Goal: Task Accomplishment & Management: Use online tool/utility

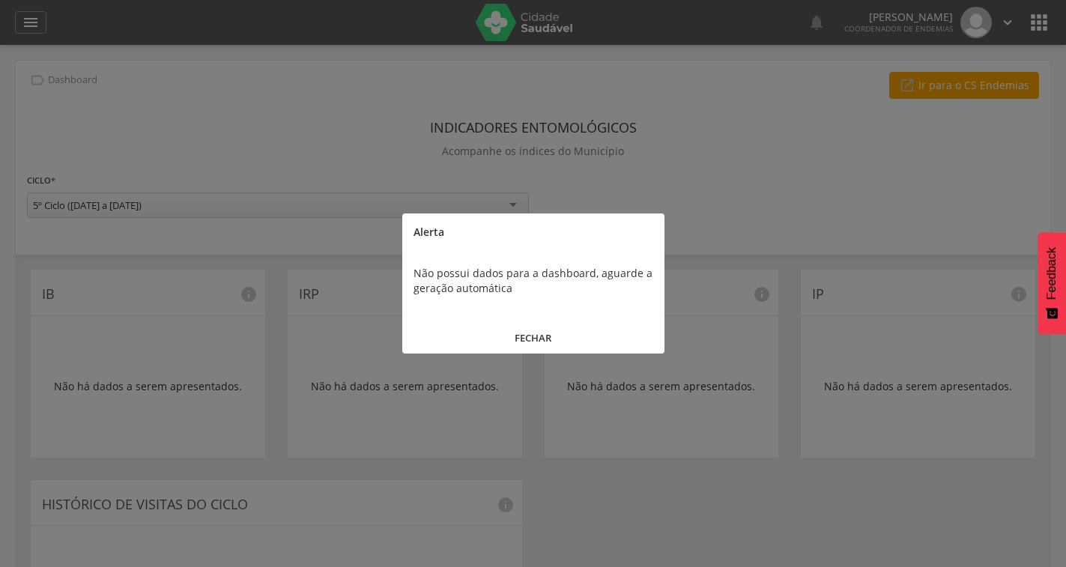
click at [545, 338] on button "FECHAR" at bounding box center [533, 338] width 262 height 32
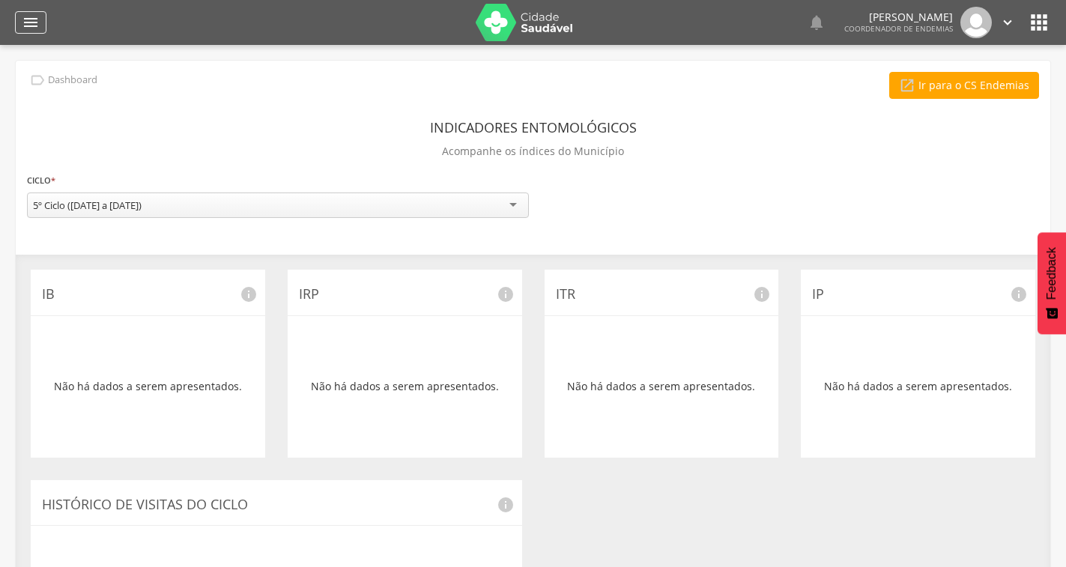
click at [25, 16] on icon "" at bounding box center [31, 22] width 18 height 18
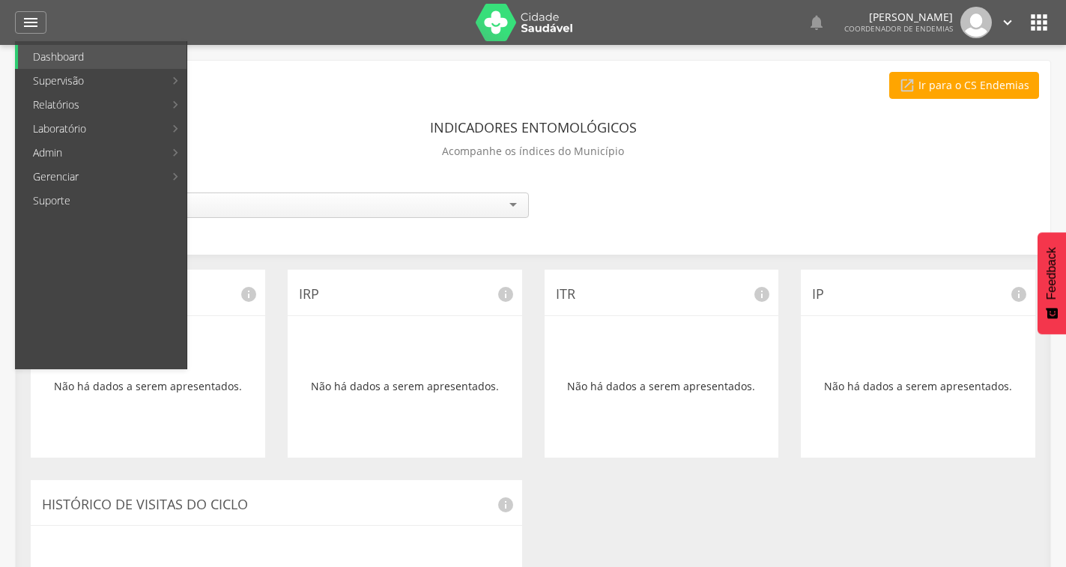
click at [494, 81] on div " Ir para o CS Endemias" at bounding box center [533, 85] width 1012 height 27
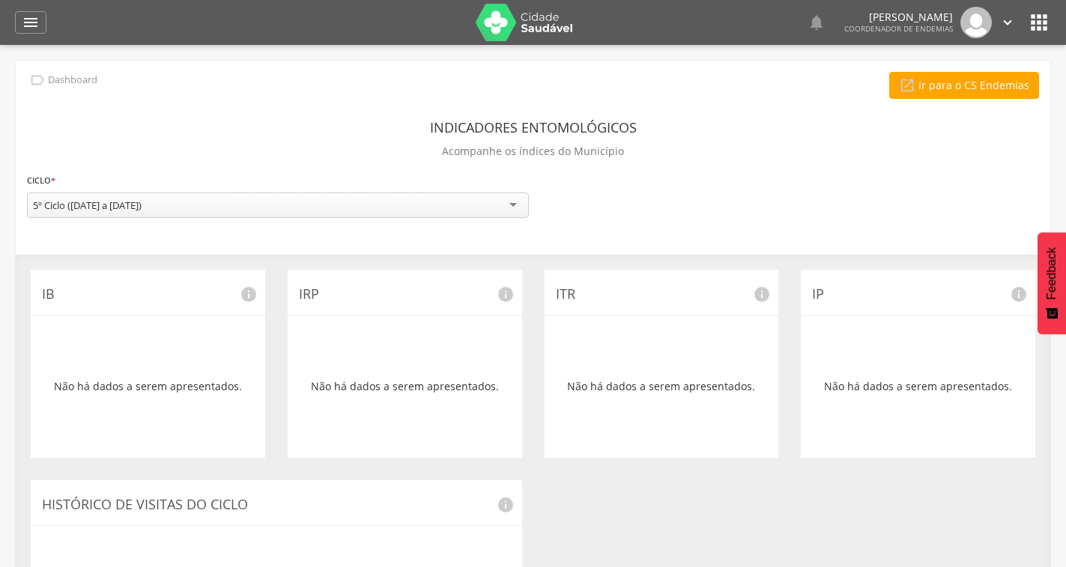
click at [639, 168] on div "Indicadores Entomológicos Acompanhe os índices do Município" at bounding box center [533, 141] width 1012 height 55
click at [39, 24] on div "" at bounding box center [30, 22] width 31 height 22
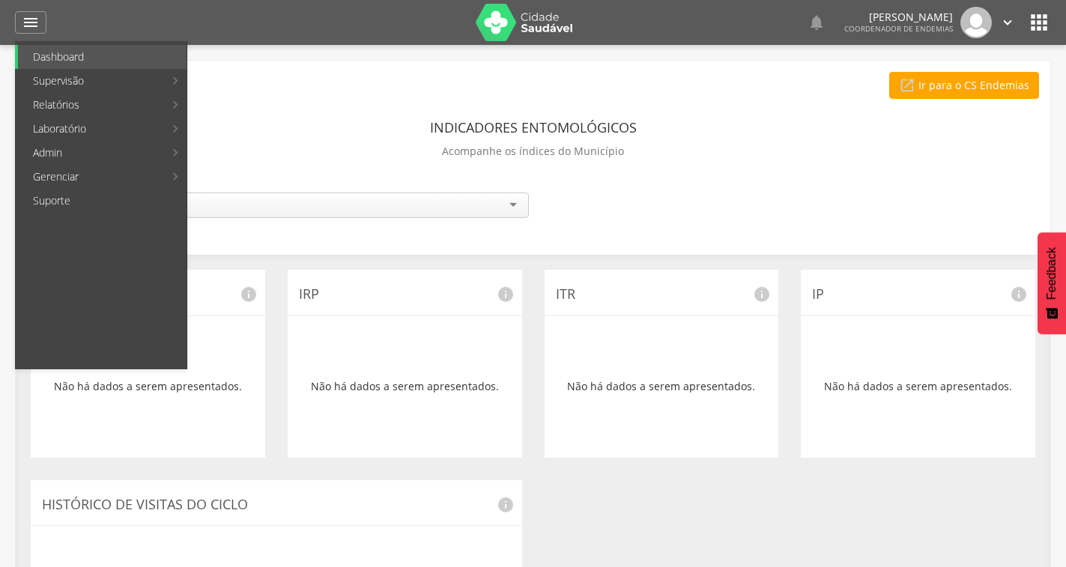
click at [230, 108] on div "**********" at bounding box center [533, 444] width 1034 height 766
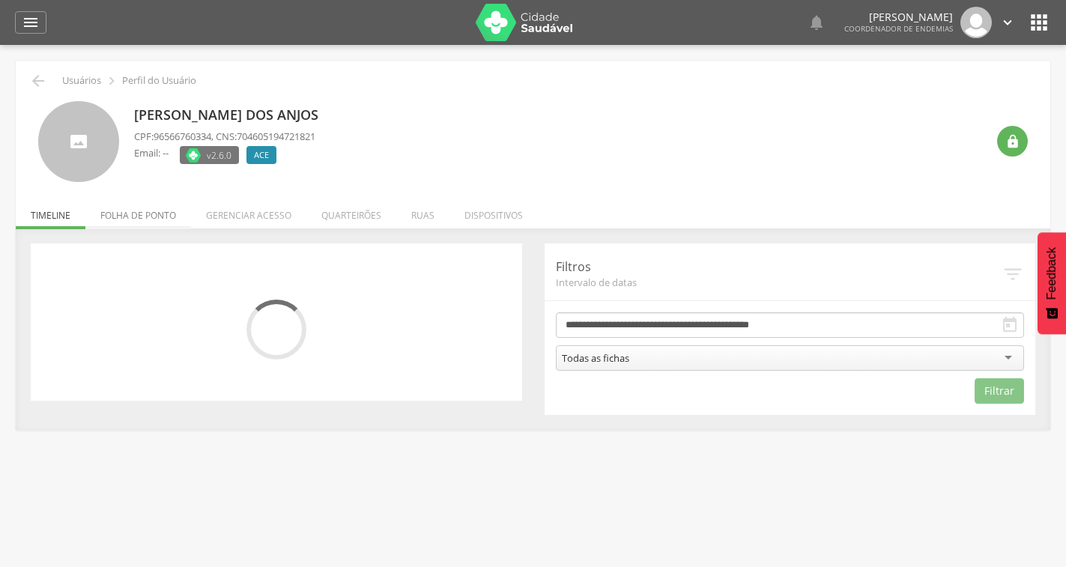
click at [139, 214] on li "Folha de ponto" at bounding box center [138, 211] width 106 height 35
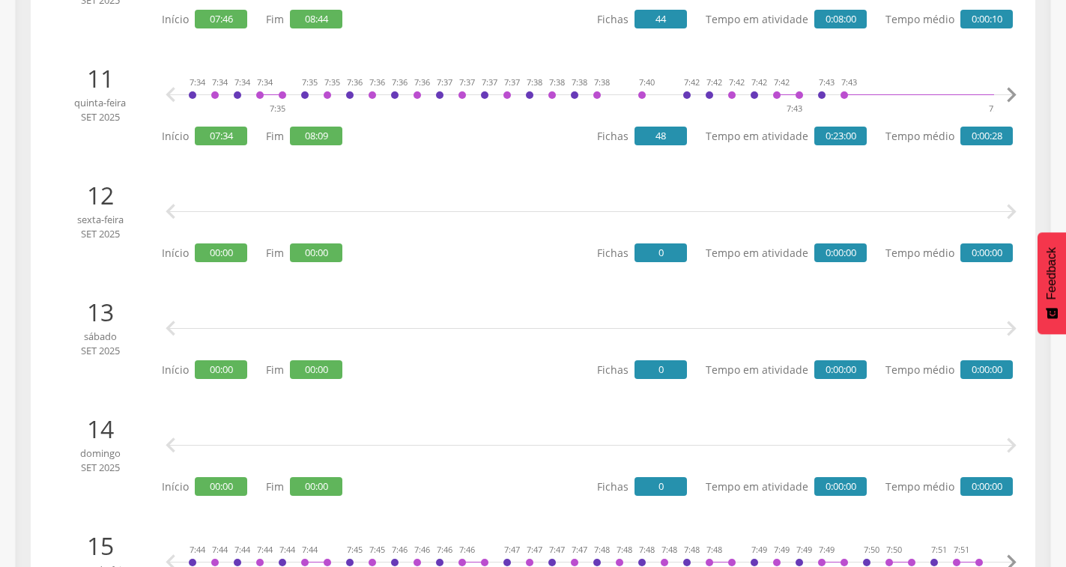
scroll to position [1422, 0]
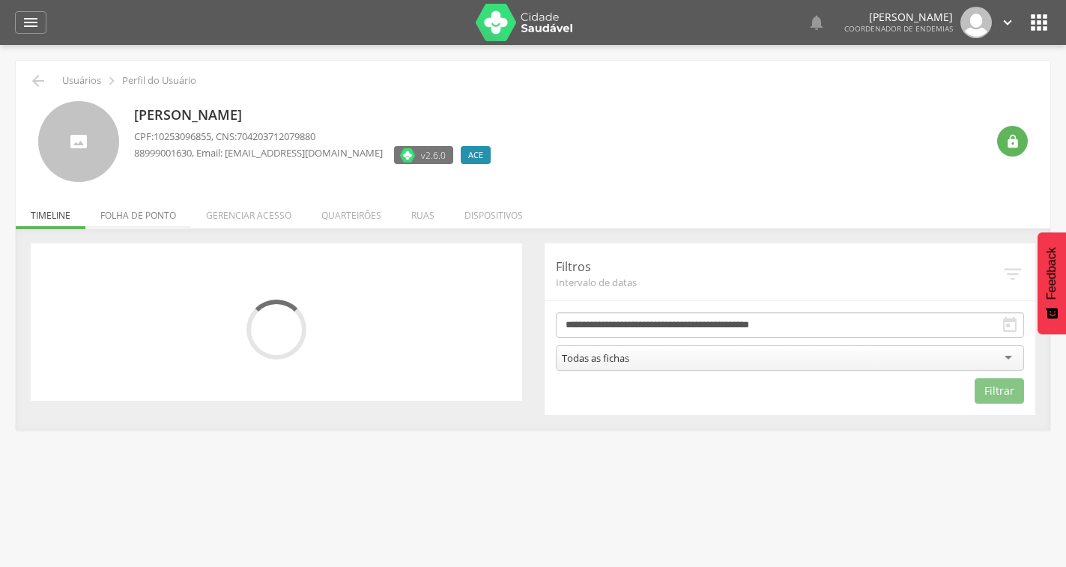
click at [172, 211] on li "Folha de ponto" at bounding box center [138, 211] width 106 height 35
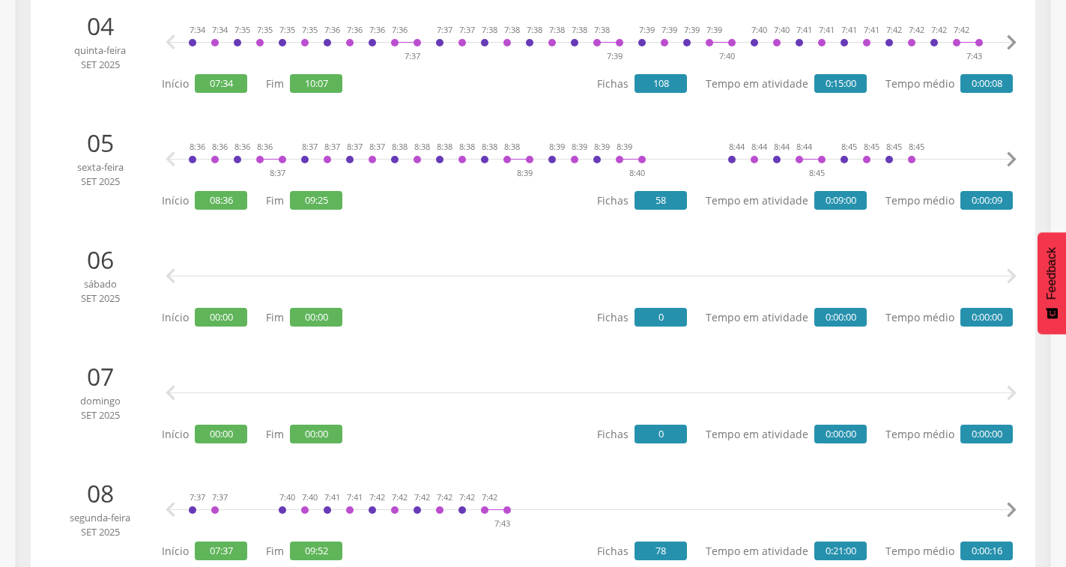
scroll to position [298, 0]
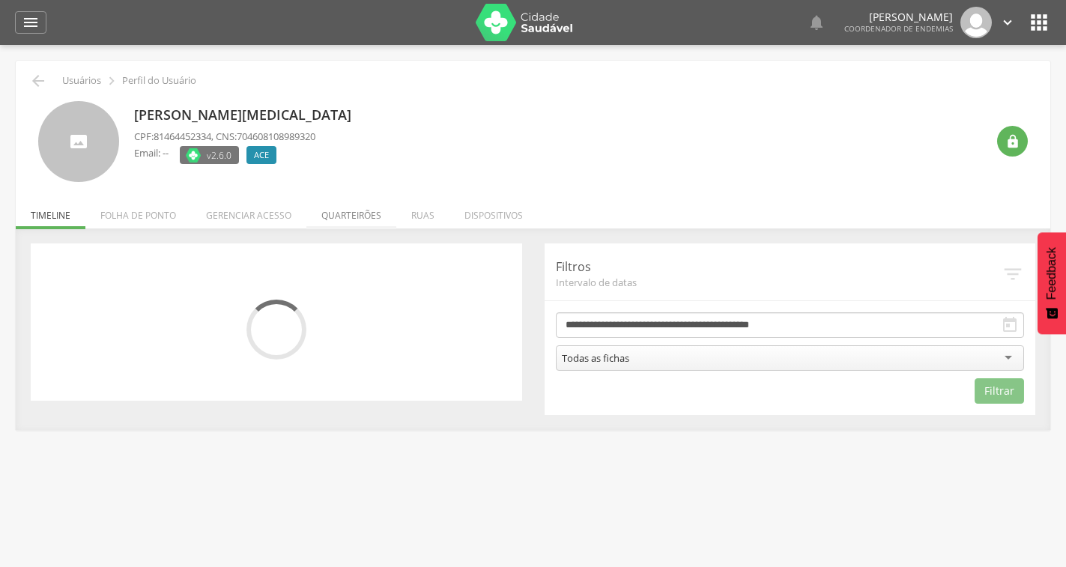
click at [339, 212] on li "Quarteirões" at bounding box center [351, 211] width 90 height 35
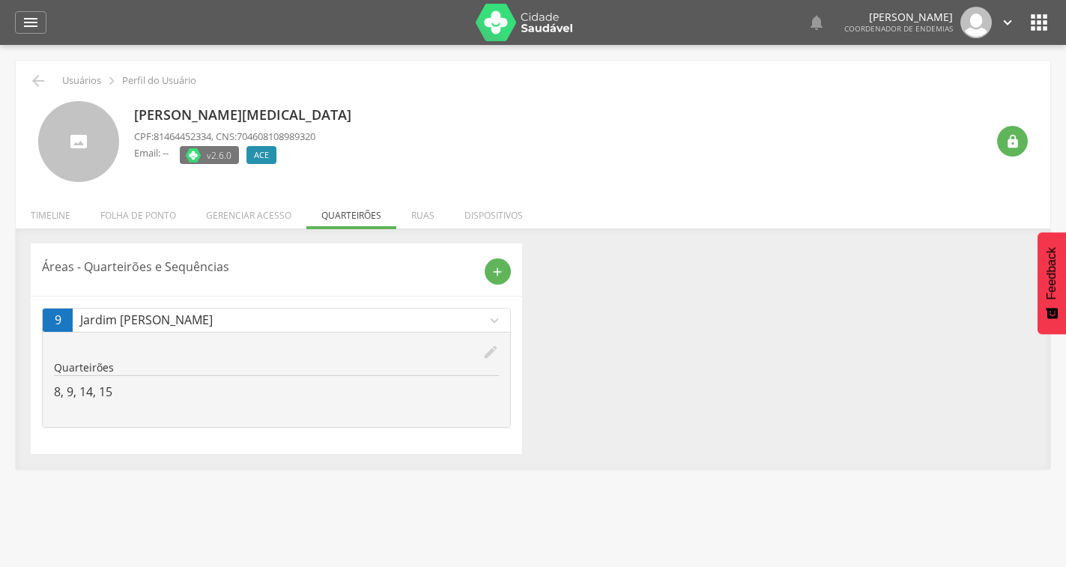
click at [482, 355] on icon "edit" at bounding box center [490, 352] width 16 height 16
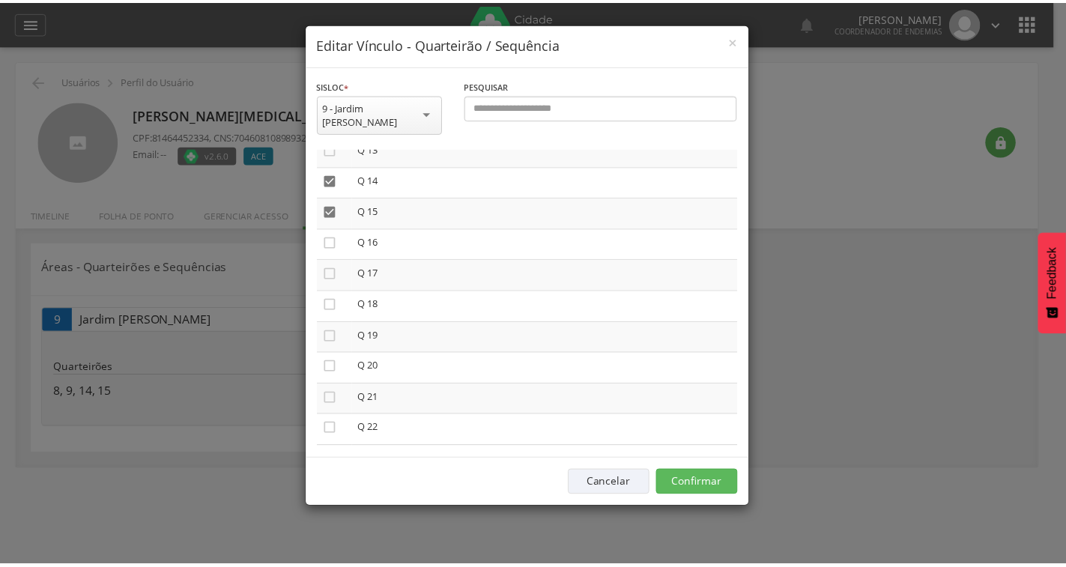
scroll to position [449, 0]
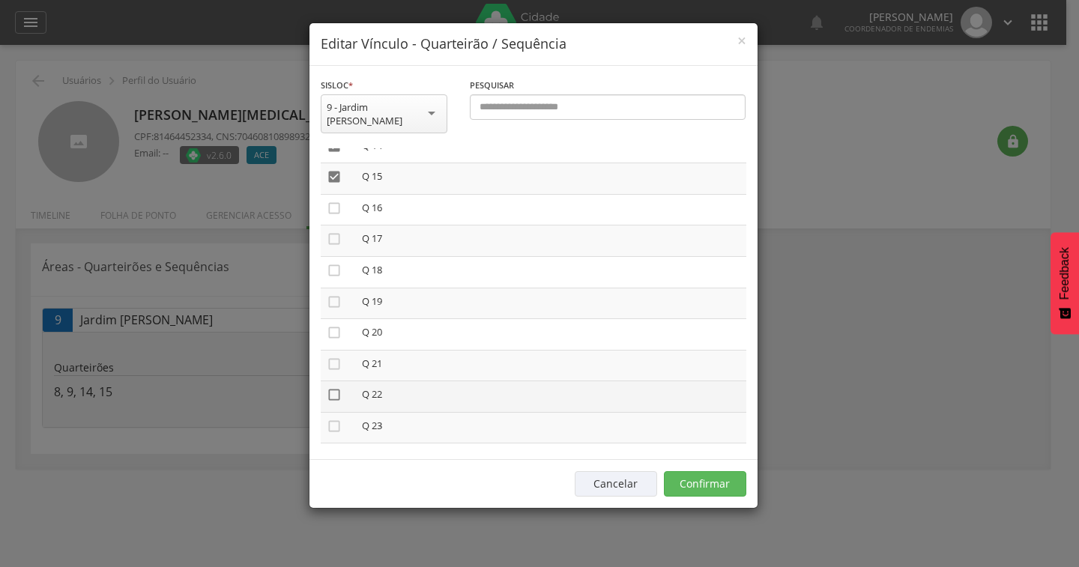
click at [329, 387] on icon "" at bounding box center [334, 394] width 15 height 15
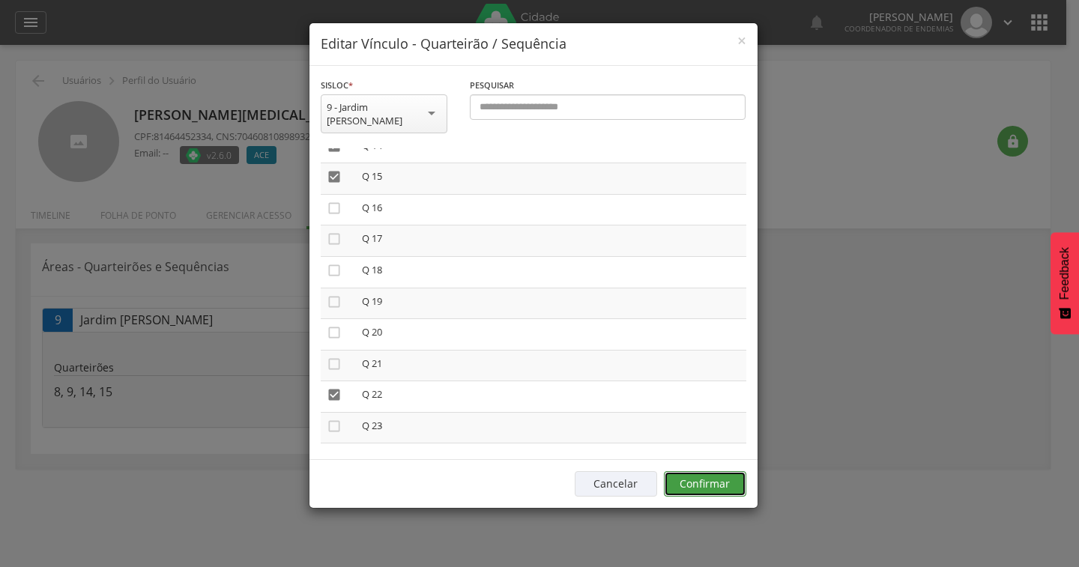
click at [712, 474] on button "Confirmar" at bounding box center [705, 483] width 82 height 25
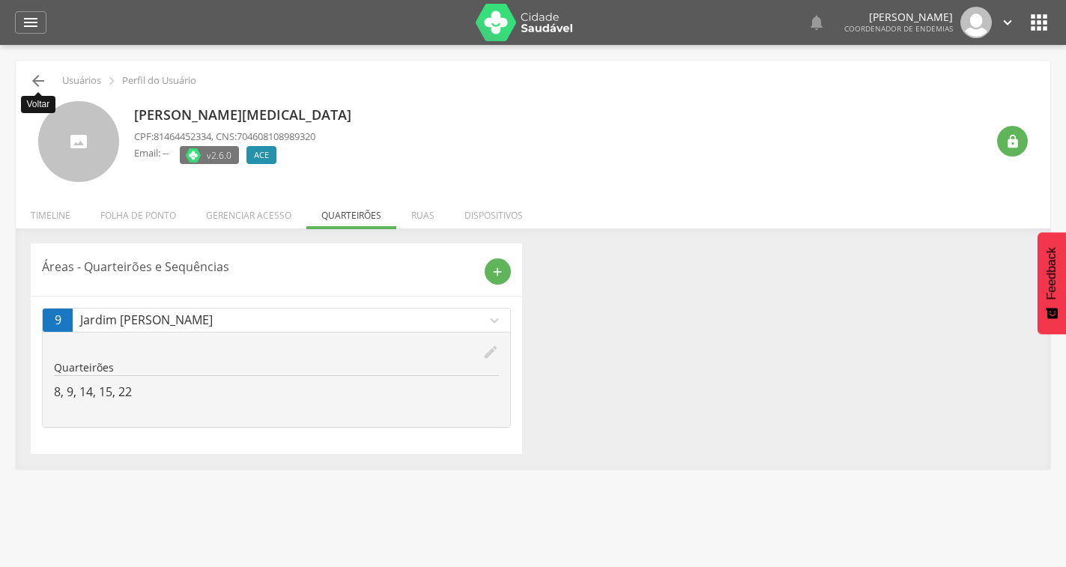
click at [40, 79] on icon "" at bounding box center [38, 81] width 18 height 18
